Goal: Navigation & Orientation: Find specific page/section

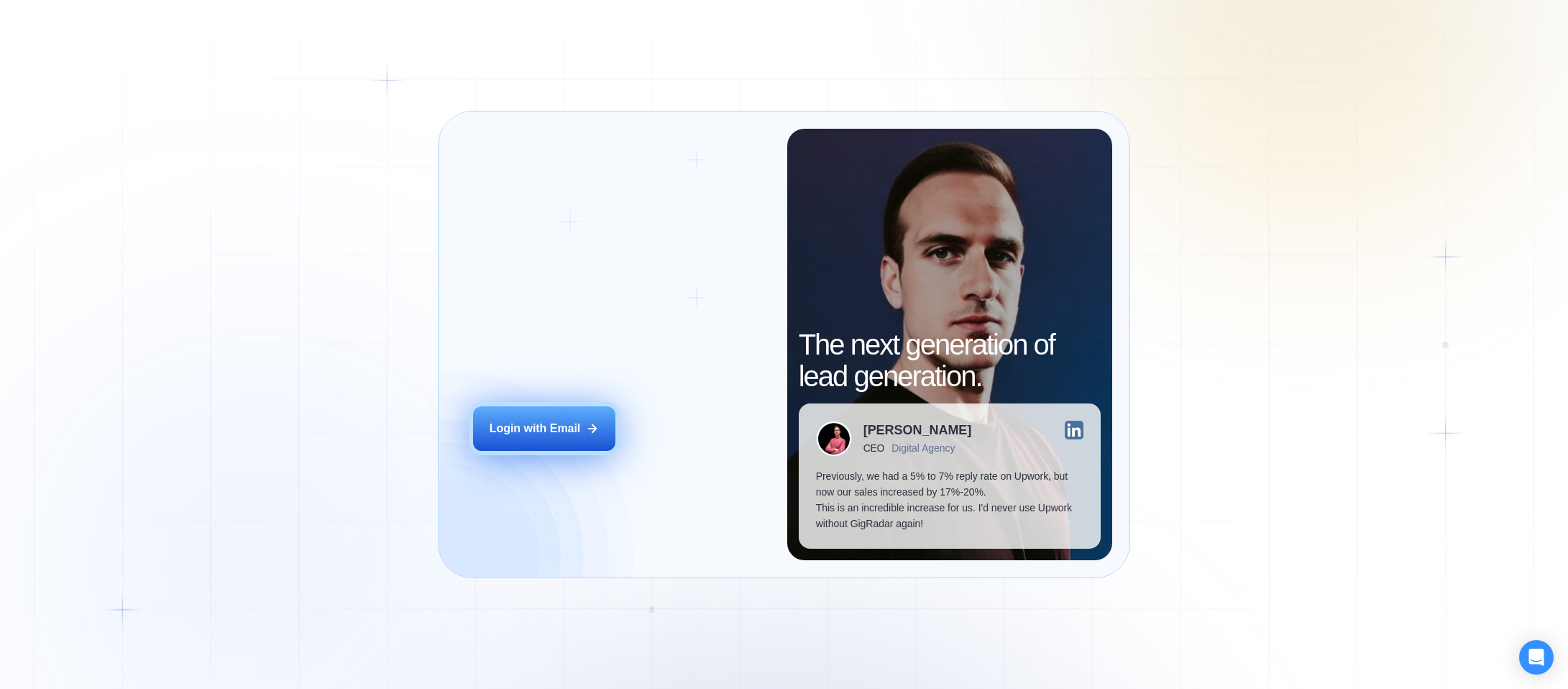
click at [572, 434] on div "Login with Email" at bounding box center [535, 428] width 91 height 16
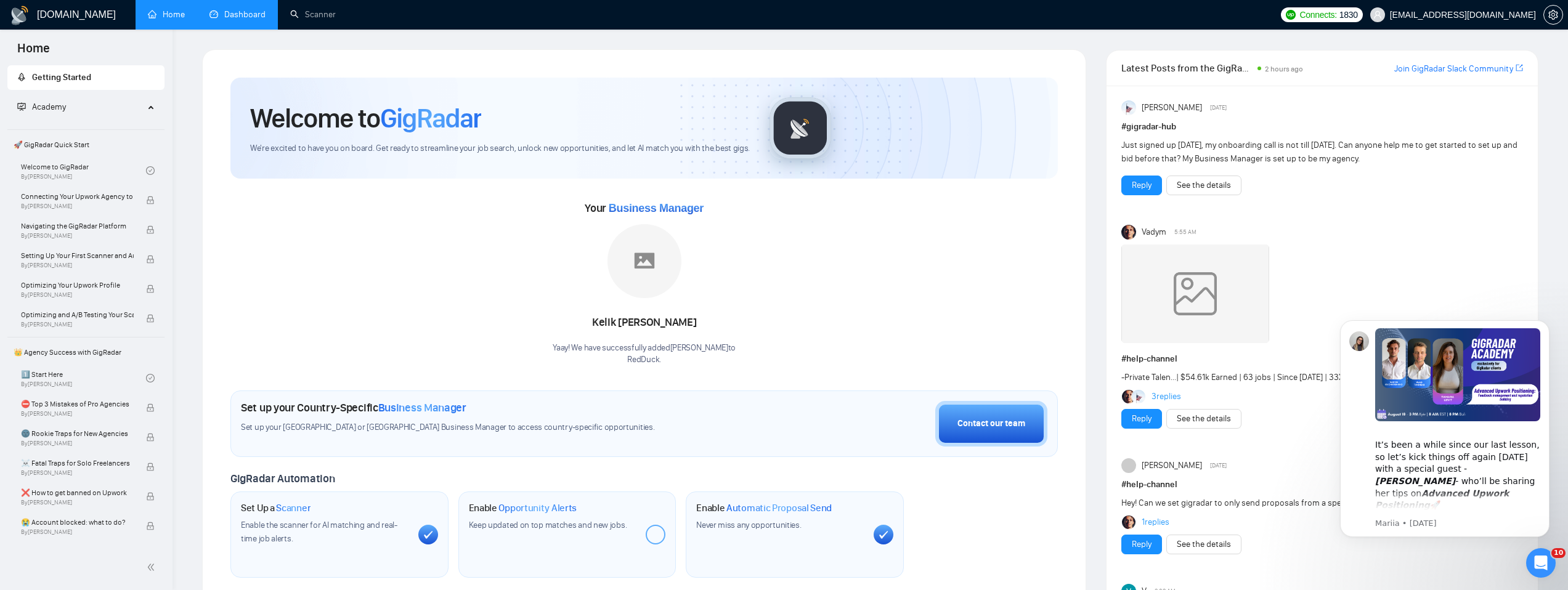
click at [238, 16] on link "Dashboard" at bounding box center [237, 14] width 56 height 10
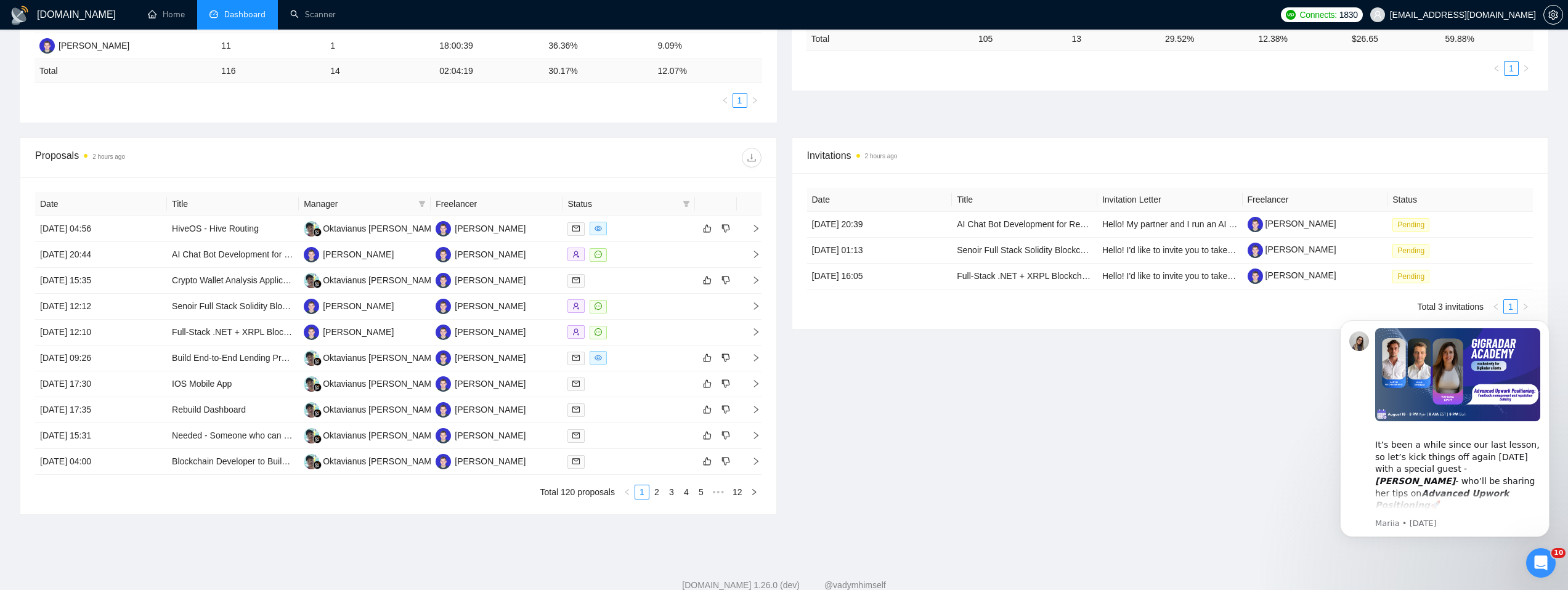
scroll to position [295, 0]
